Goal: Register for event/course

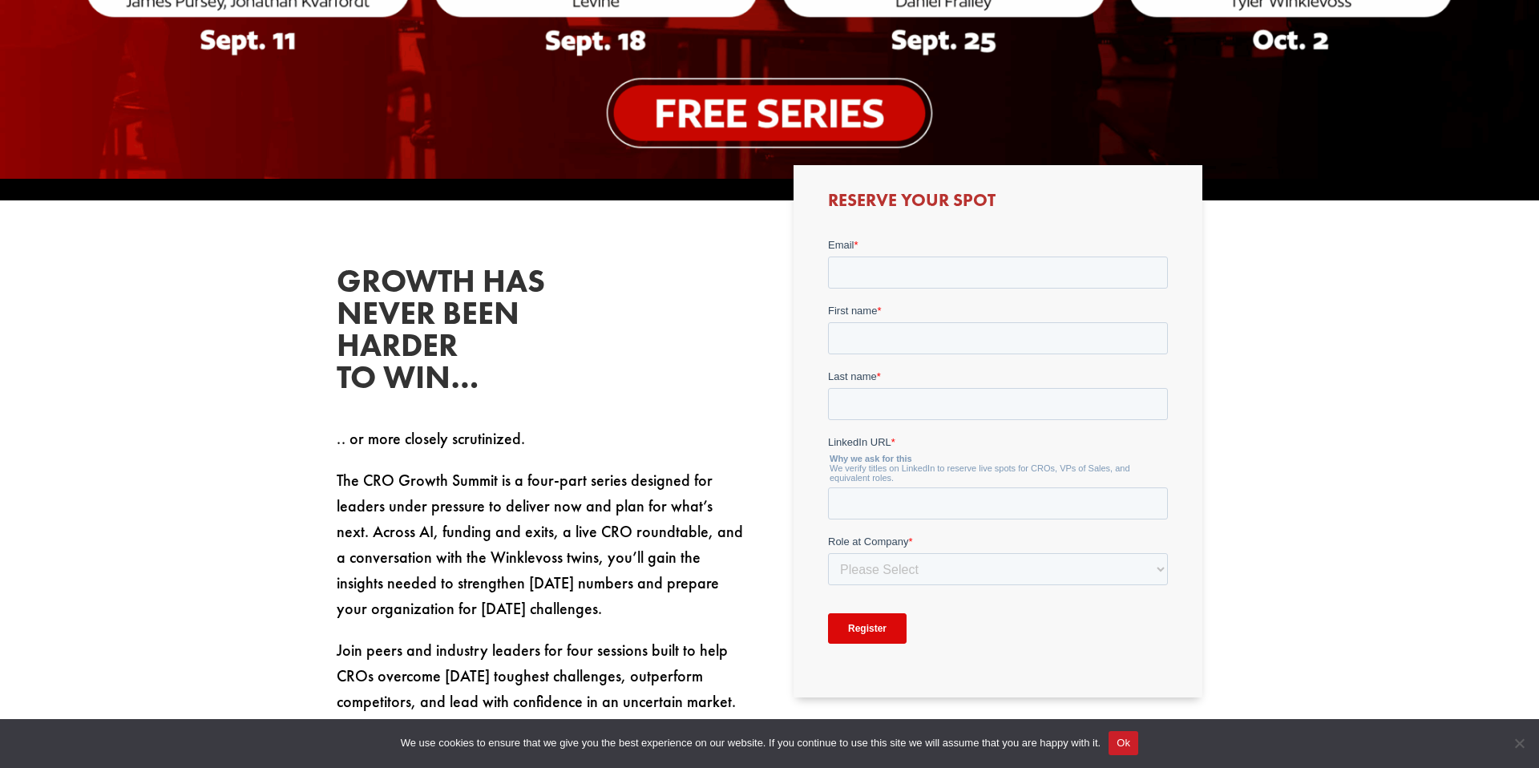
scroll to position [754, 0]
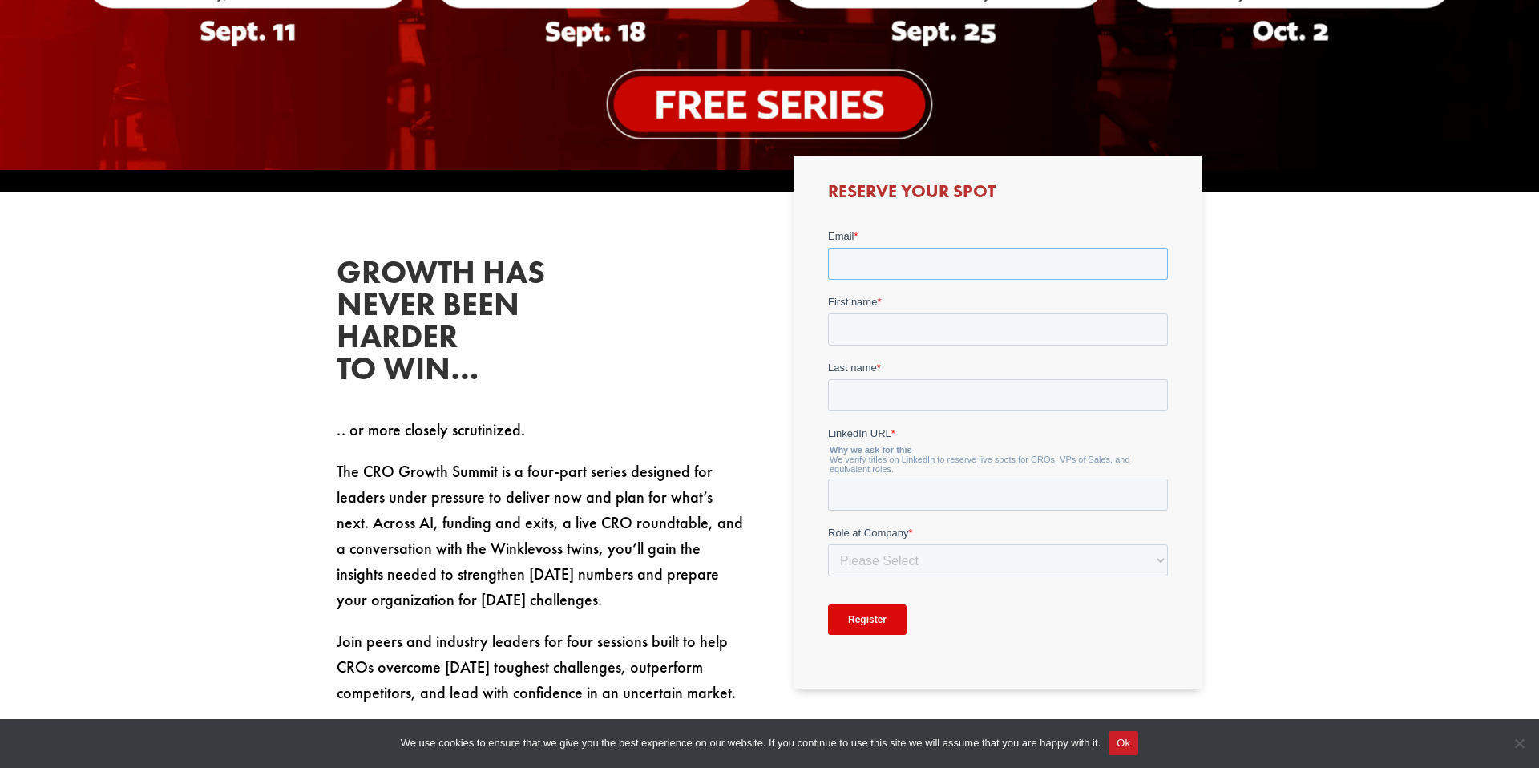
click at [850, 264] on input "Email *" at bounding box center [997, 263] width 340 height 32
type input "[EMAIL_ADDRESS][PERSON_NAME][DOMAIN_NAME]"
click at [847, 336] on input "First name *" at bounding box center [997, 329] width 340 height 32
type input "PJ"
click at [852, 400] on input "Last name *" at bounding box center [997, 394] width 340 height 32
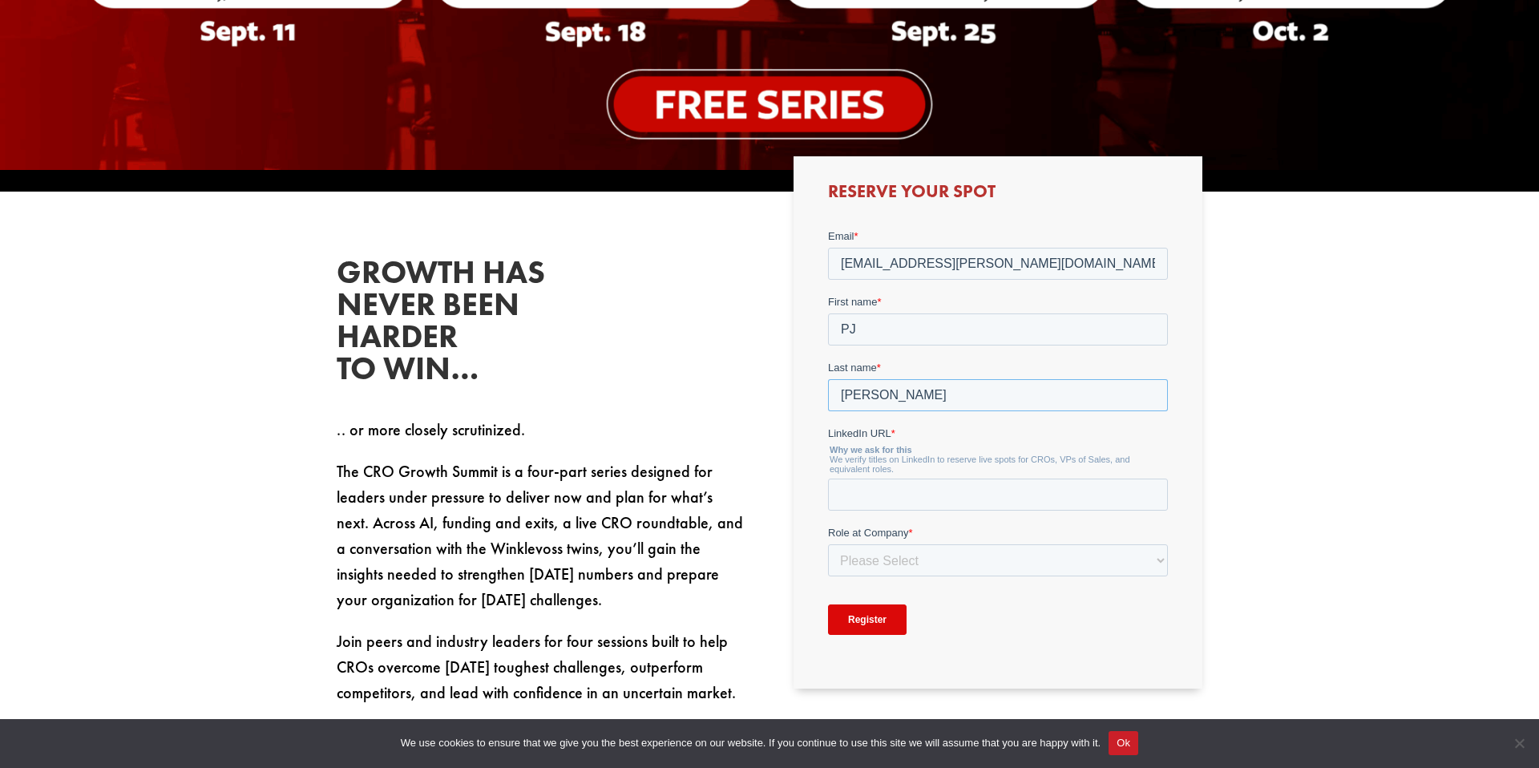
type input "[PERSON_NAME]"
click at [877, 491] on input "LinkedIn URL *" at bounding box center [997, 494] width 340 height 32
click at [928, 272] on input "[EMAIL_ADDRESS][PERSON_NAME][DOMAIN_NAME]" at bounding box center [997, 263] width 340 height 32
drag, startPoint x: 851, startPoint y: 265, endPoint x: 1057, endPoint y: 253, distance: 207.2
click at [1058, 253] on input "[EMAIL_ADDRESS][PERSON_NAME][DOMAIN_NAME]" at bounding box center [997, 263] width 340 height 32
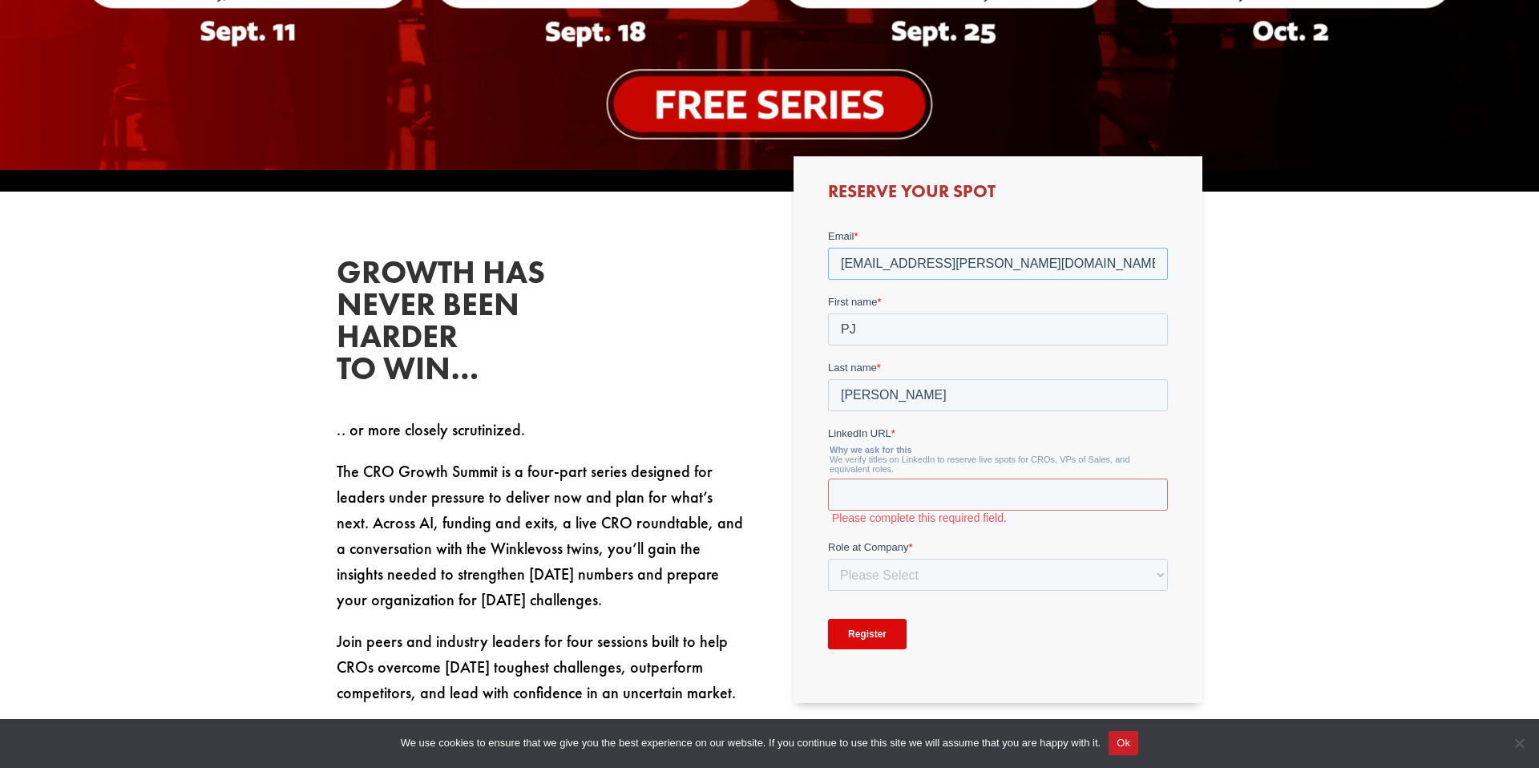
click at [1025, 264] on input "[EMAIL_ADDRESS][PERSON_NAME][DOMAIN_NAME]" at bounding box center [997, 263] width 340 height 32
drag, startPoint x: 1013, startPoint y: 264, endPoint x: 851, endPoint y: 263, distance: 162.7
click at [850, 263] on input "[EMAIL_ADDRESS][PERSON_NAME][DOMAIN_NAME]" at bounding box center [997, 263] width 340 height 32
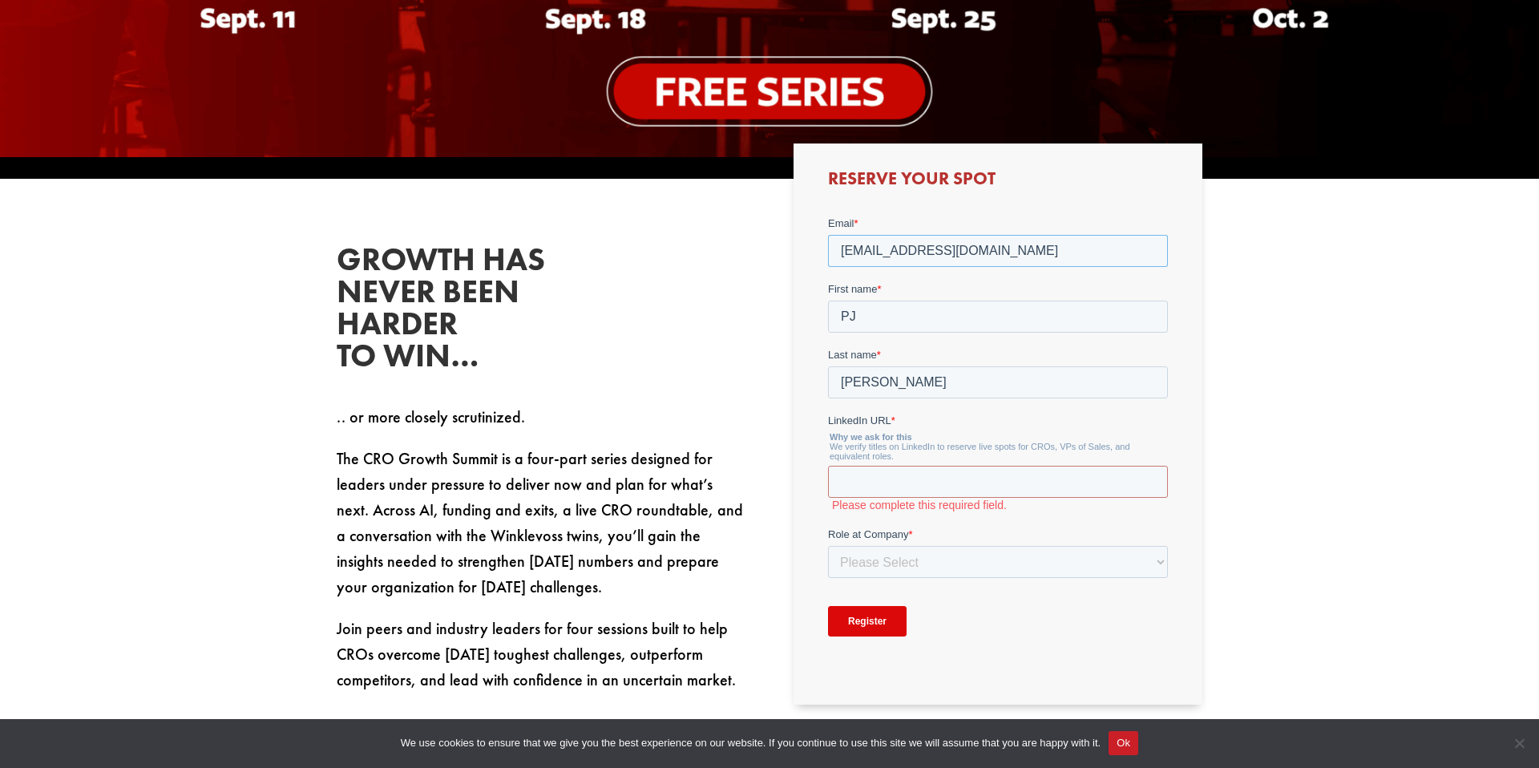
scroll to position [768, 0]
type input "[EMAIL_ADDRESS][DOMAIN_NAME]"
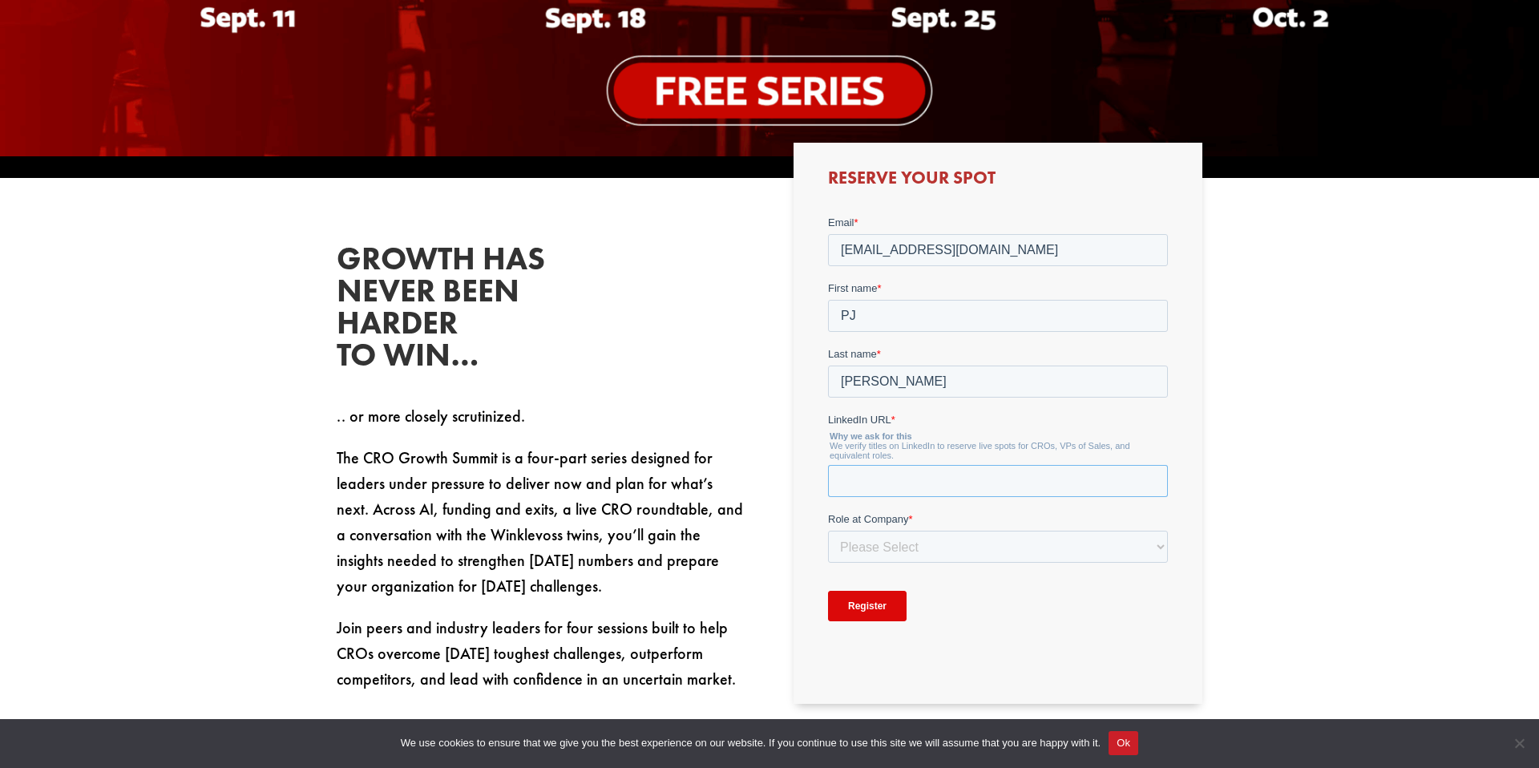
click at [843, 474] on input "LinkedIn URL *" at bounding box center [997, 480] width 340 height 32
paste input "[URL][DOMAIN_NAME]"
type input "[URL][DOMAIN_NAME]"
click at [1159, 544] on select "Please Select C-Level (CRO, CSO, etc) Senior Leadership (VP of Sales, VP of Ena…" at bounding box center [997, 546] width 340 height 32
select select "C-Level (CRO, CSO, etc)"
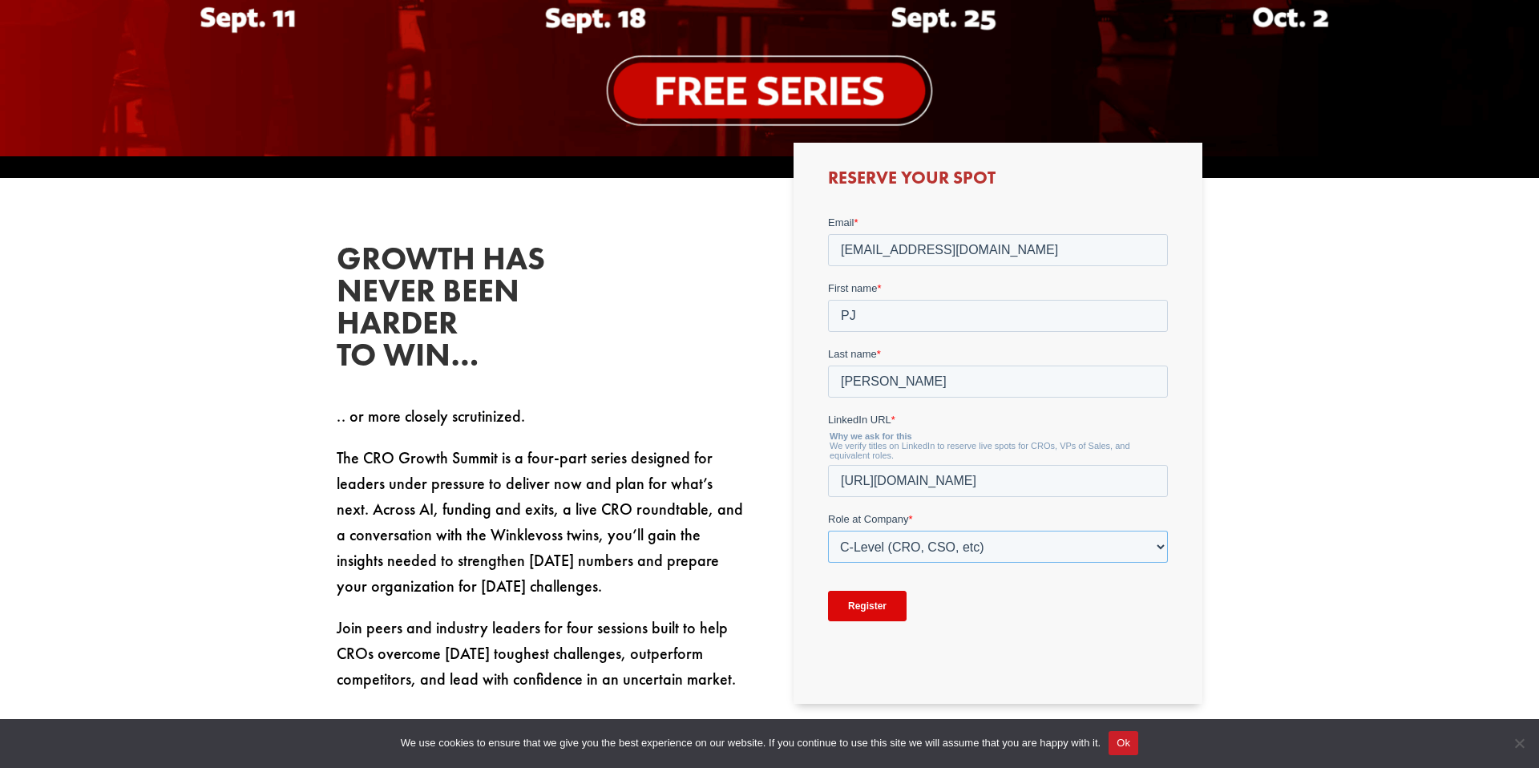
click at [827, 530] on select "Please Select C-Level (CRO, CSO, etc) Senior Leadership (VP of Sales, VP of Ena…" at bounding box center [997, 546] width 340 height 32
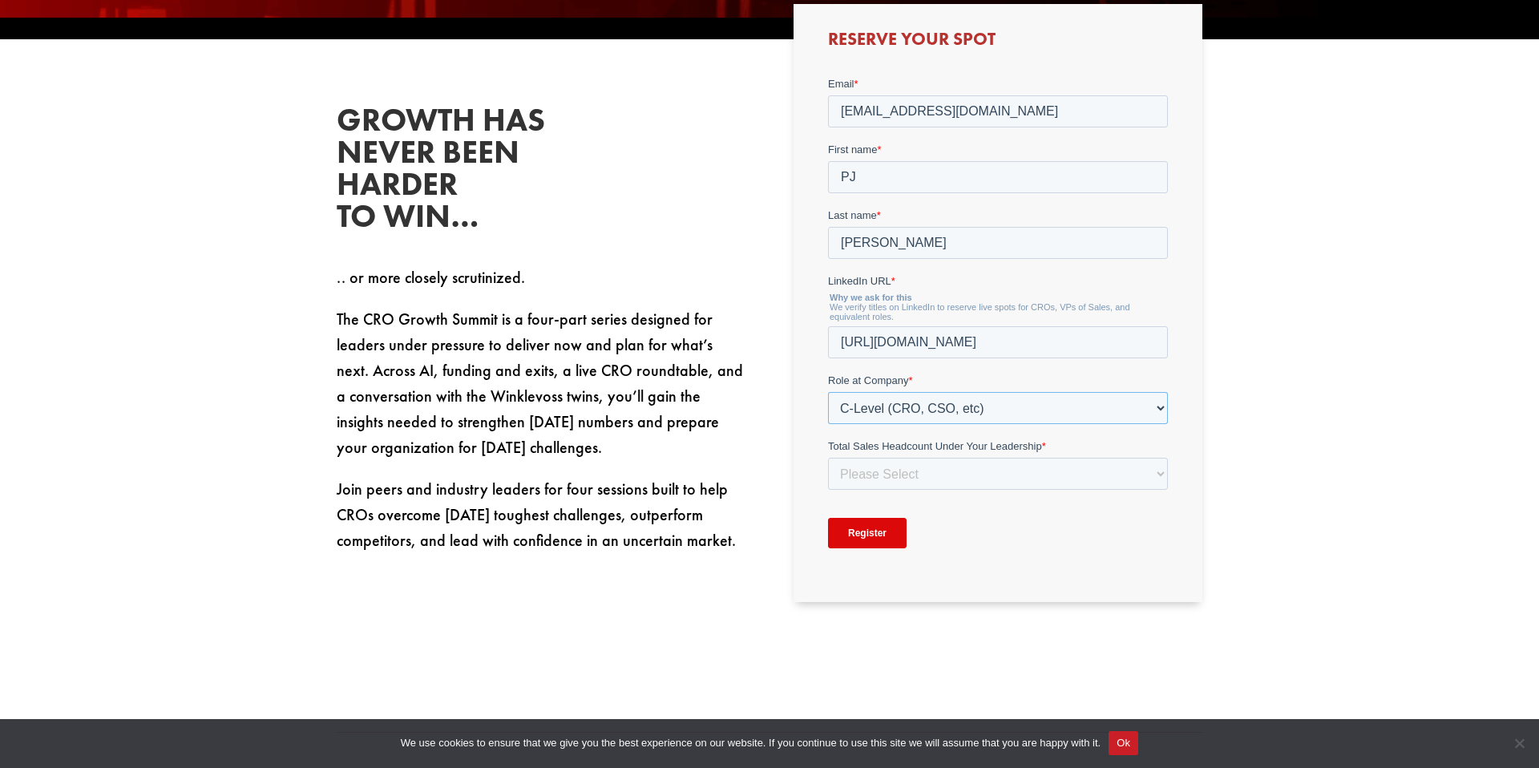
scroll to position [913, 0]
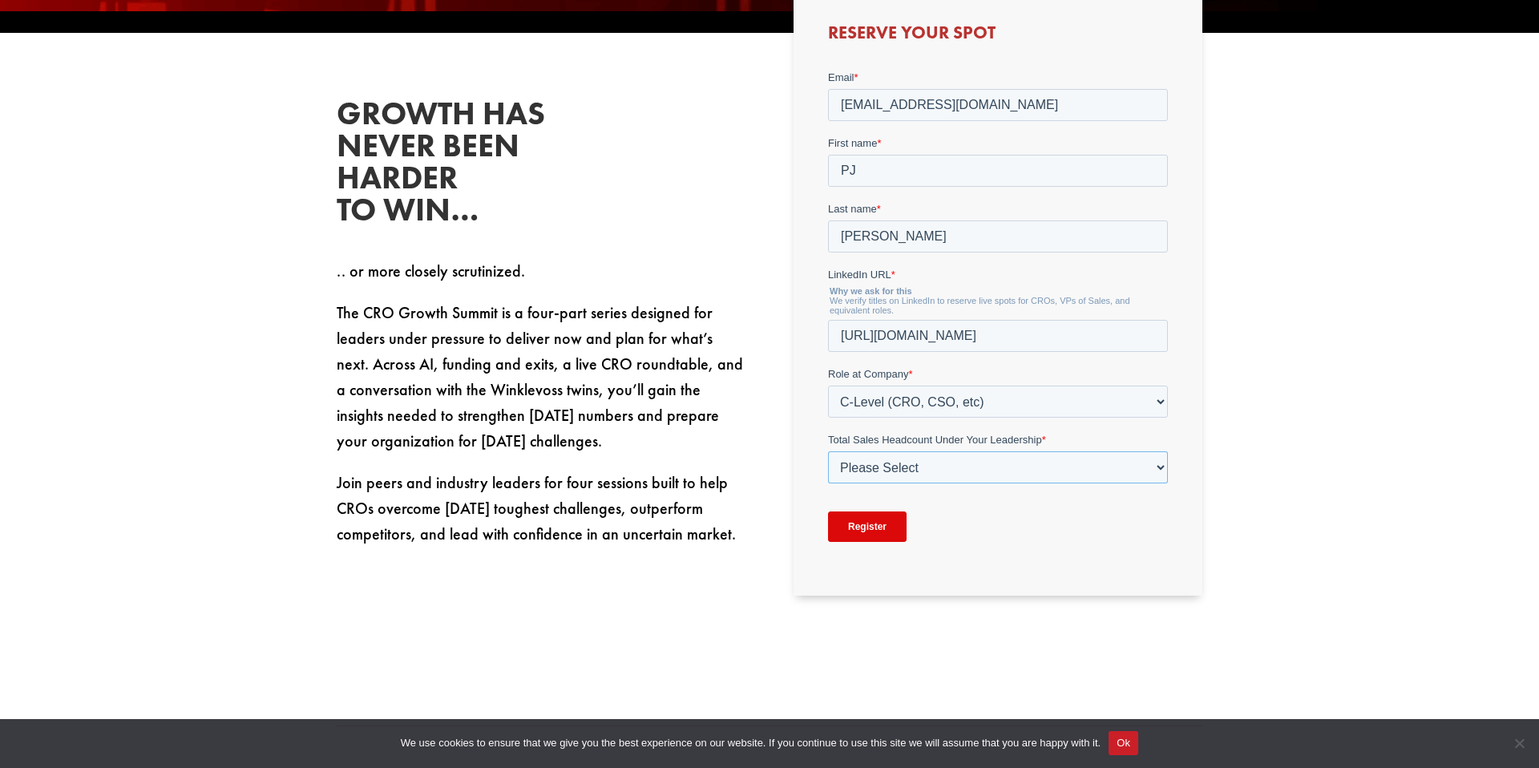
click at [898, 470] on select "Please Select Just Me 1-9 [PHONE_NUMBER] [PHONE_NUMBER]+" at bounding box center [997, 467] width 340 height 32
select select "1-9"
click at [827, 451] on select "Please Select Just Me 1-9 [PHONE_NUMBER] [PHONE_NUMBER]+" at bounding box center [997, 467] width 340 height 32
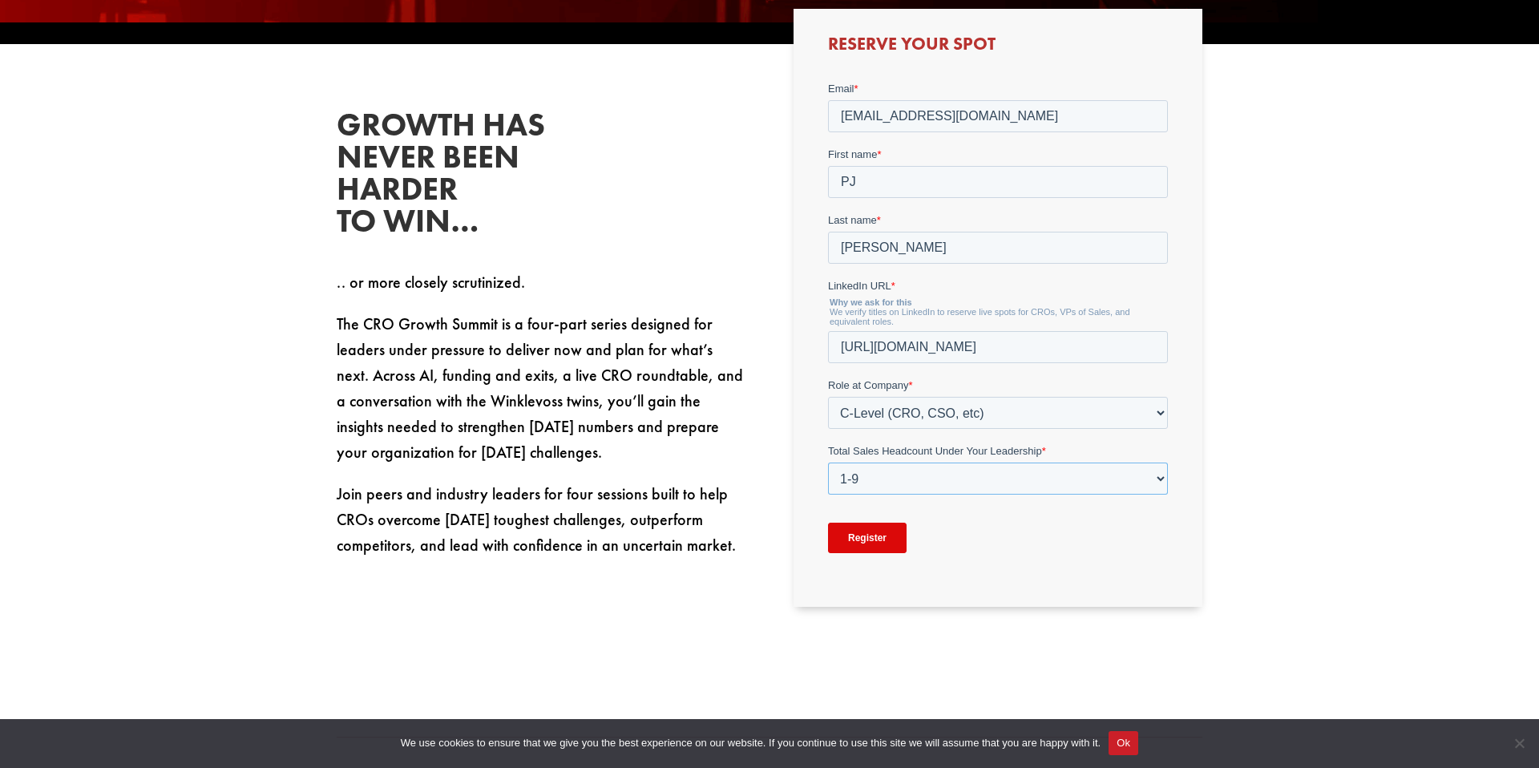
scroll to position [904, 0]
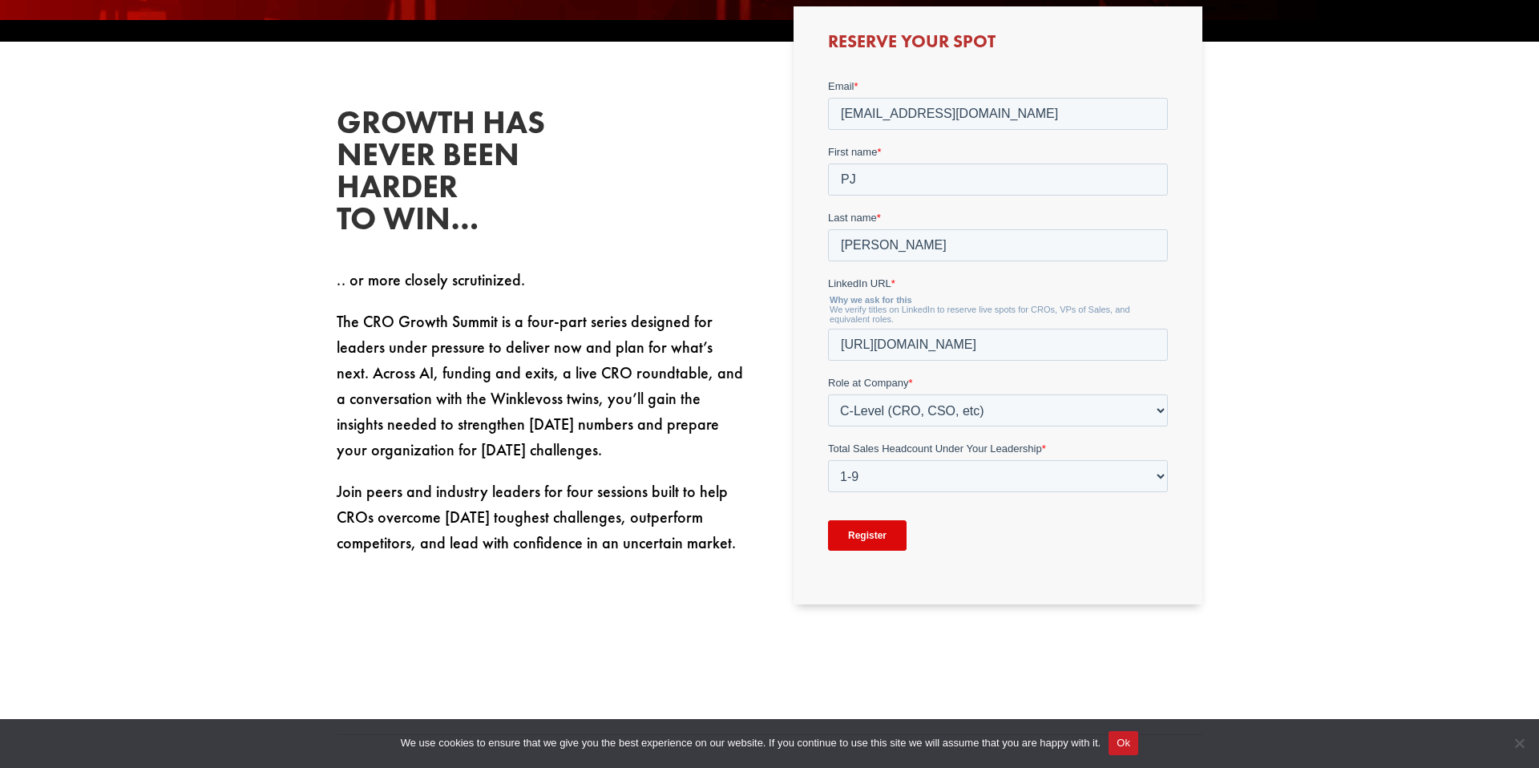
click at [866, 524] on input "Register" at bounding box center [866, 534] width 79 height 30
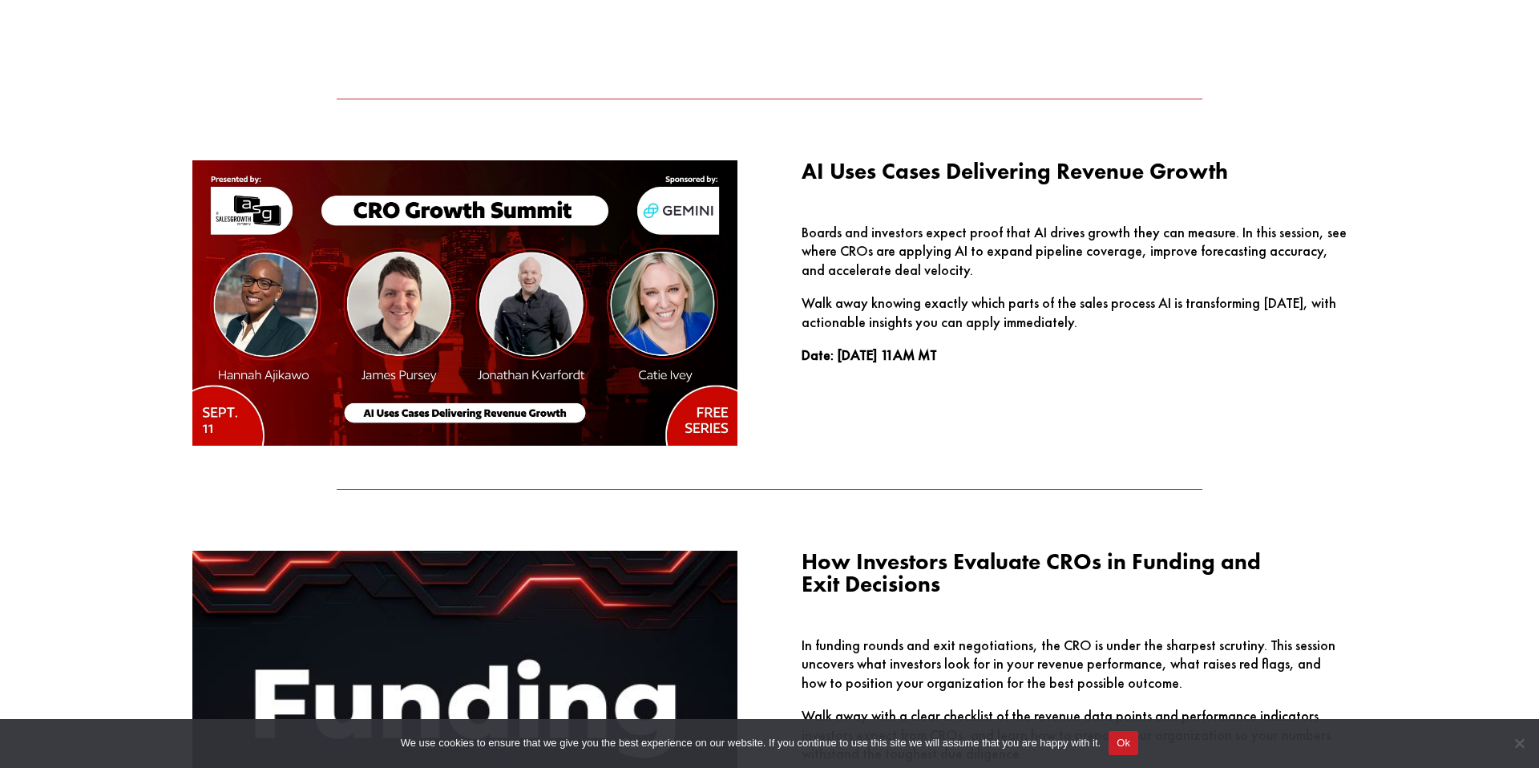
scroll to position [1589, 0]
